Goal: Transaction & Acquisition: Purchase product/service

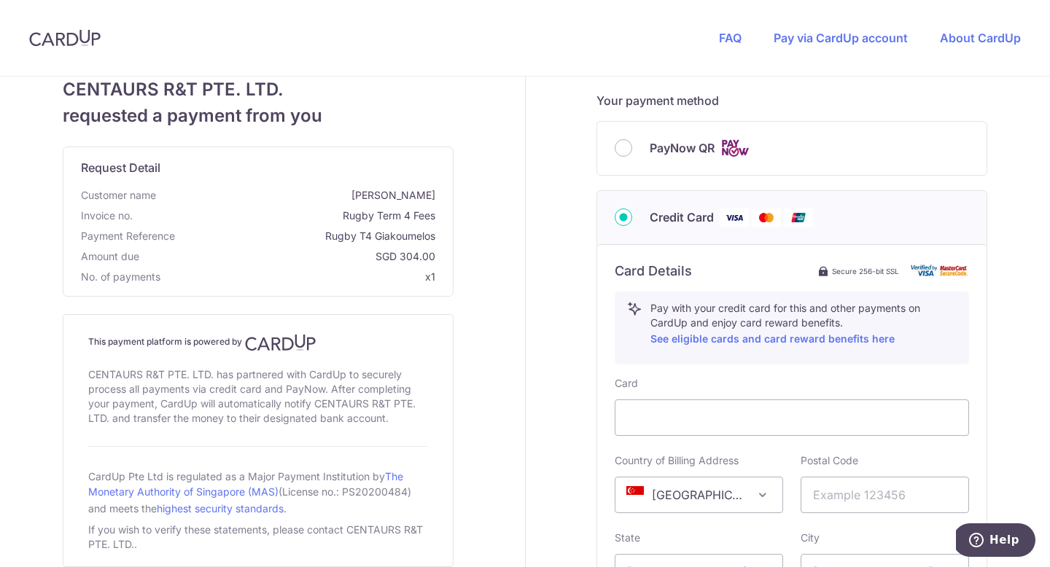
scroll to position [360, 0]
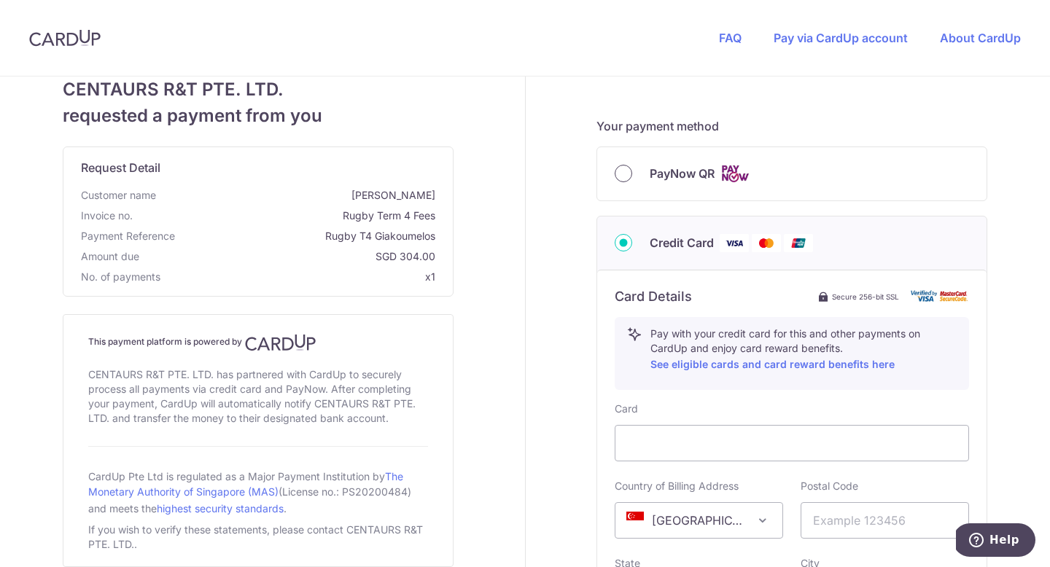
click at [626, 177] on input "PayNow QR" at bounding box center [624, 174] width 18 height 18
radio input "true"
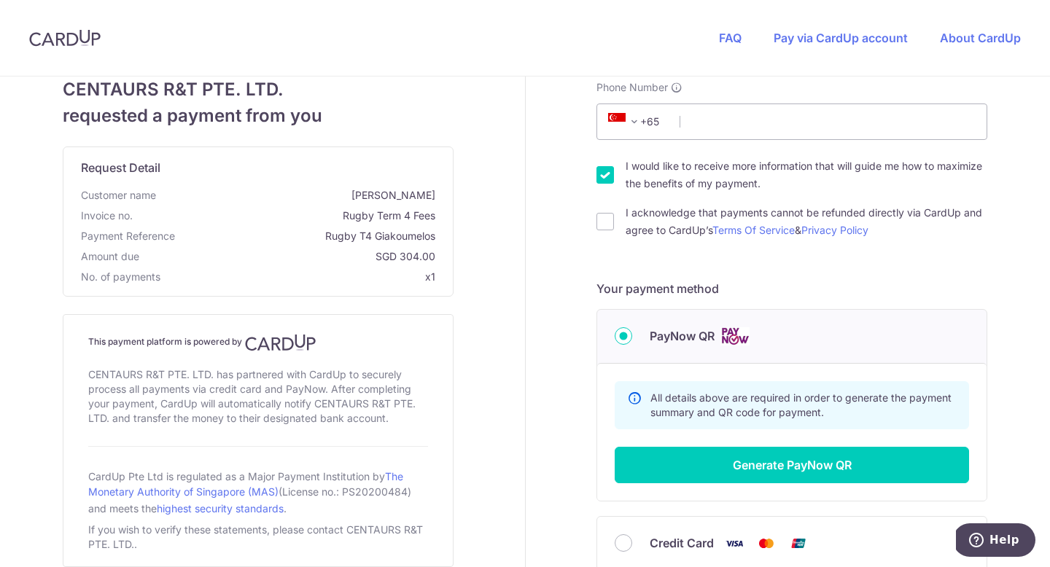
scroll to position [60, 0]
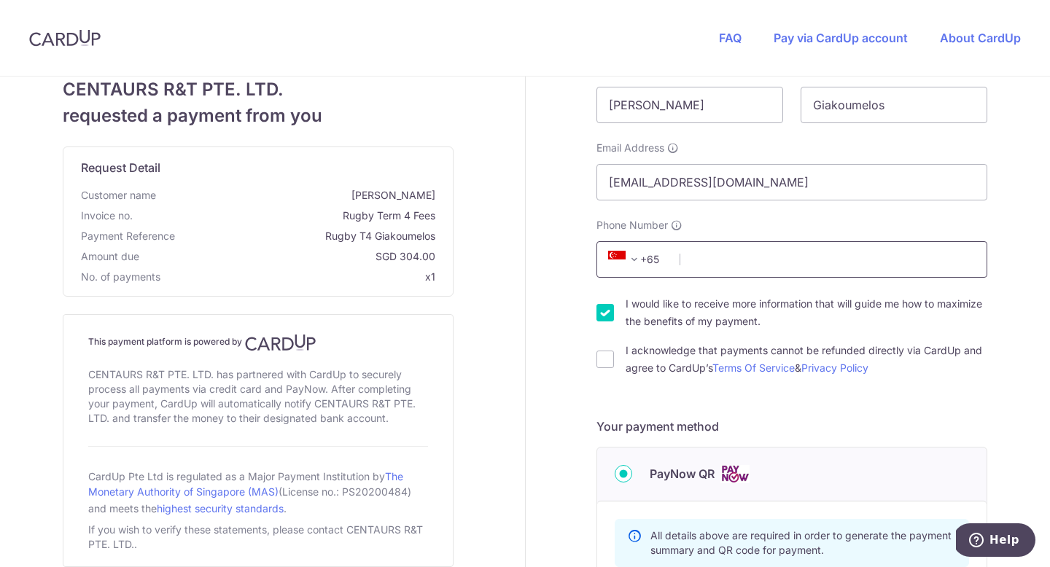
click at [711, 274] on input "Phone Number" at bounding box center [792, 259] width 391 height 36
type input "97420108"
click at [610, 315] on input "I would like to receive more information that will guide me how to maximize the…" at bounding box center [606, 313] width 18 height 18
click at [606, 313] on input "I would like to receive more information that will guide me how to maximize the…" at bounding box center [606, 313] width 18 height 18
checkbox input "true"
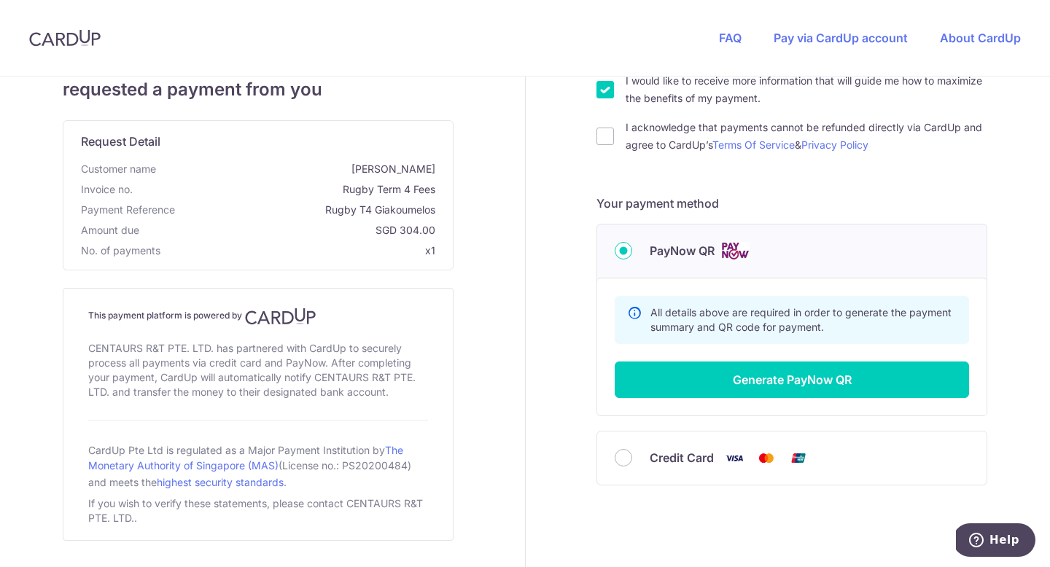
scroll to position [286, 0]
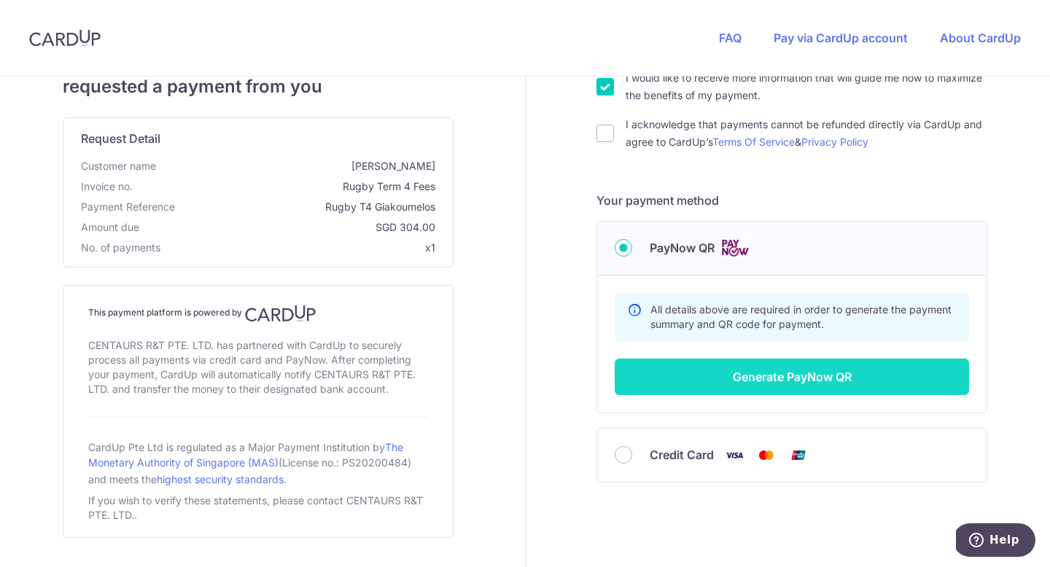
click at [697, 377] on button "Generate PayNow QR" at bounding box center [792, 377] width 354 height 36
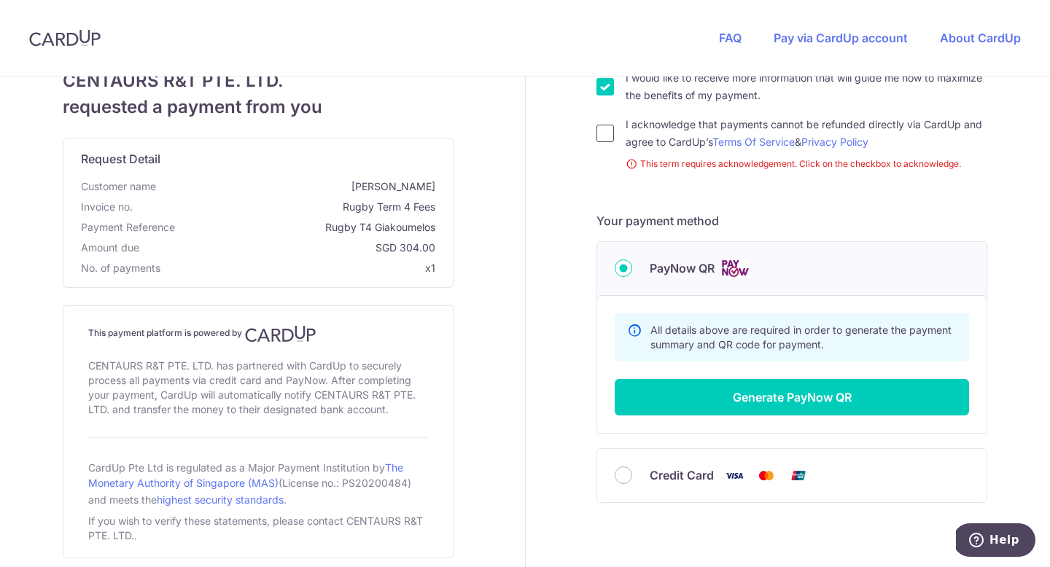
click at [605, 133] on input "I acknowledge that payments cannot be refunded directly via CardUp and agree to…" at bounding box center [606, 134] width 18 height 18
checkbox input "true"
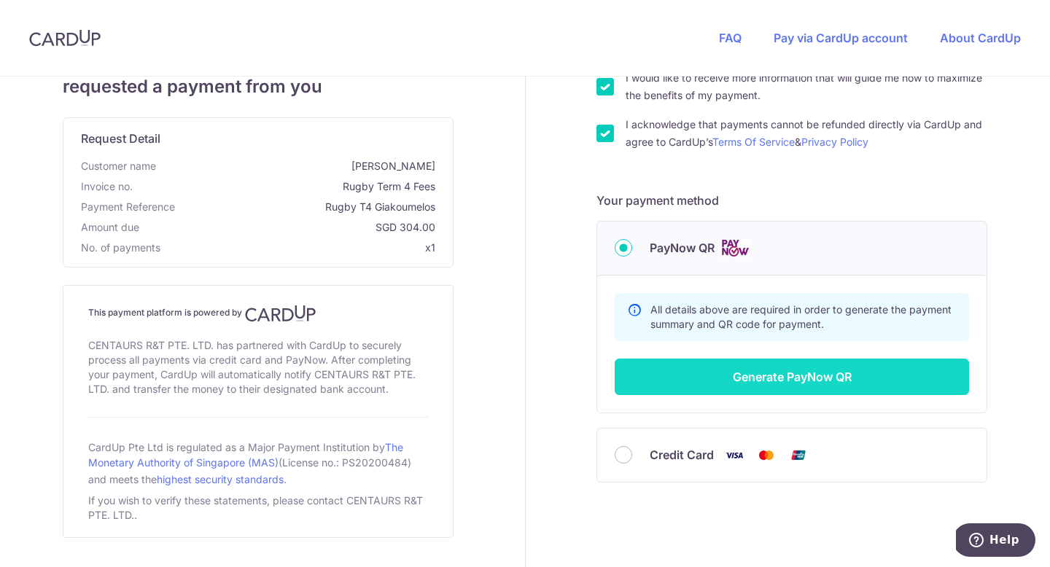
click at [730, 384] on button "Generate PayNow QR" at bounding box center [792, 377] width 354 height 36
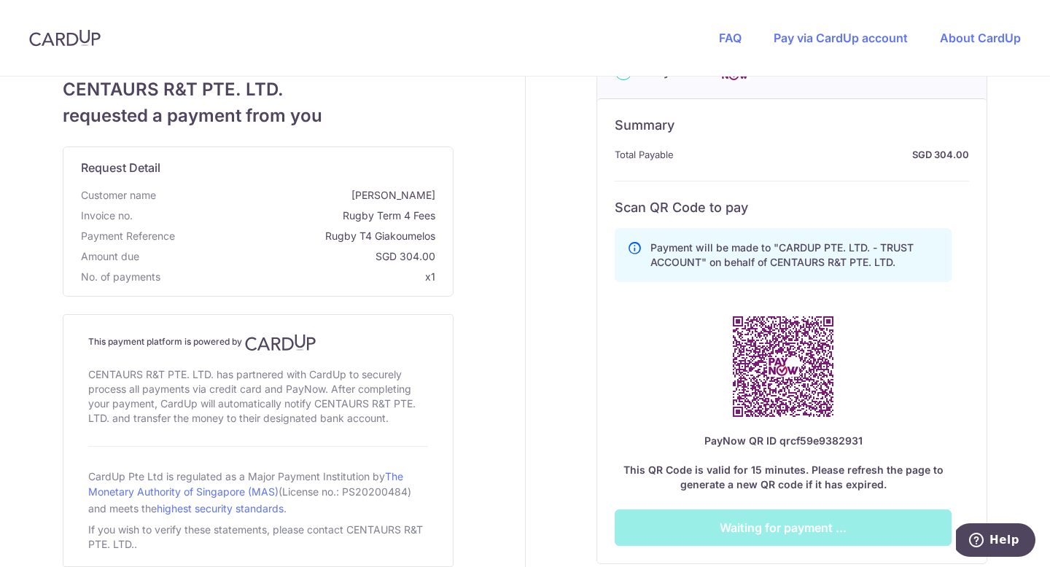
scroll to position [365, 0]
